Goal: Information Seeking & Learning: Learn about a topic

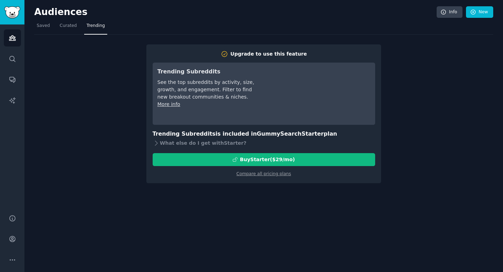
click at [64, 23] on span "Curated" at bounding box center [68, 26] width 17 height 6
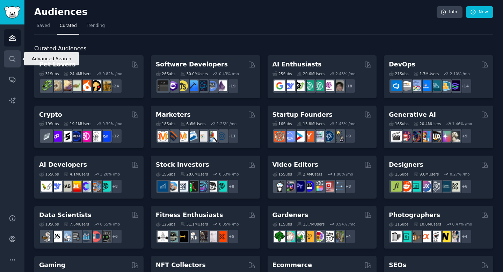
click at [15, 59] on icon "Sidebar" at bounding box center [12, 58] width 7 height 7
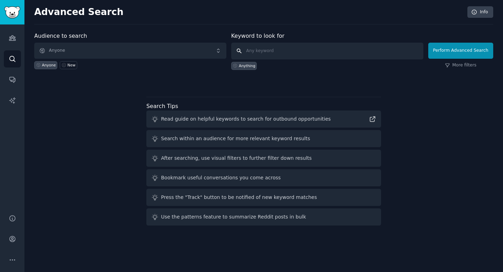
click at [280, 54] on input "text" at bounding box center [327, 51] width 192 height 17
type input "strategy execution"
click button "Perform Advanced Search" at bounding box center [460, 51] width 65 height 16
